Goal: Navigation & Orientation: Find specific page/section

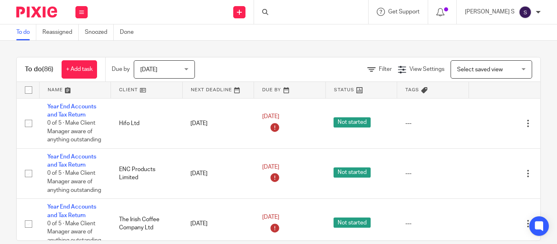
click at [268, 14] on icon at bounding box center [265, 12] width 6 height 6
drag, startPoint x: 288, startPoint y: 15, endPoint x: 219, endPoint y: 0, distance: 70.6
click at [288, 15] on div at bounding box center [311, 12] width 114 height 24
click at [268, 13] on icon at bounding box center [265, 12] width 6 height 6
click at [297, 13] on input "Search" at bounding box center [306, 13] width 73 height 7
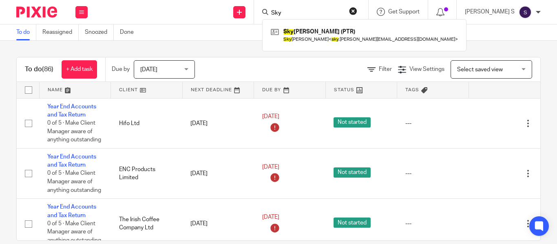
type input "Sky"
click at [357, 13] on button "reset" at bounding box center [353, 11] width 8 height 8
